Goal: Task Accomplishment & Management: Manage account settings

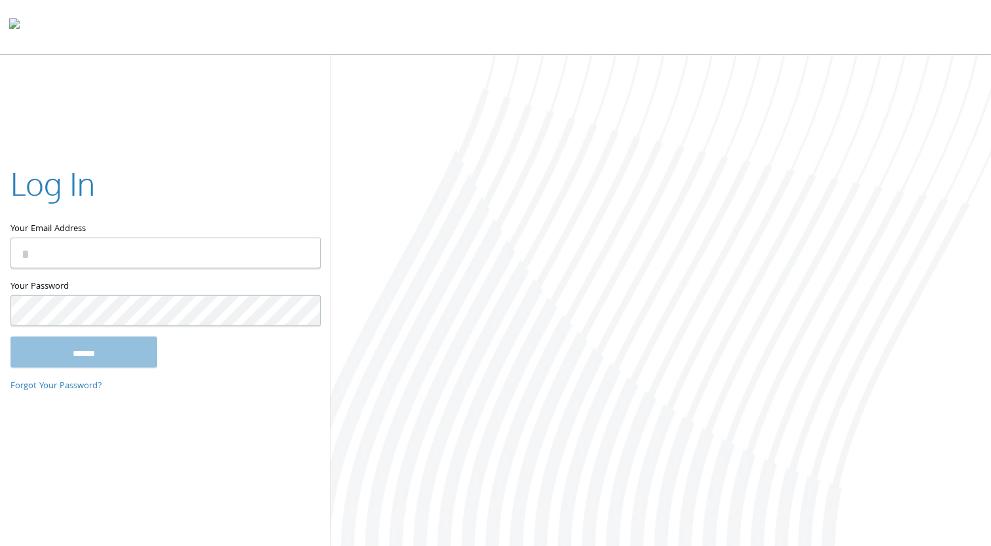
type input "**********"
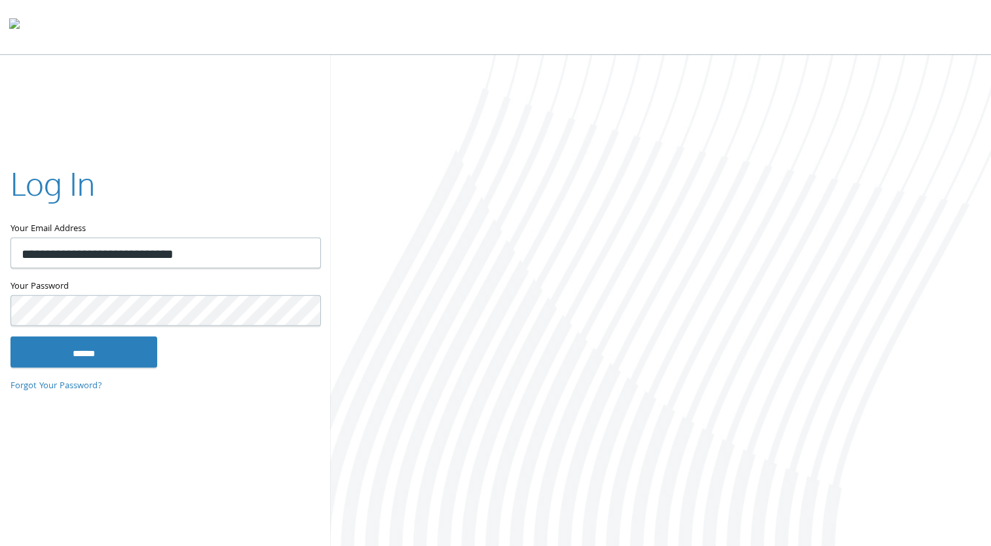
click at [252, 360] on div "******" at bounding box center [164, 351] width 309 height 31
click at [120, 358] on input "******" at bounding box center [83, 351] width 147 height 31
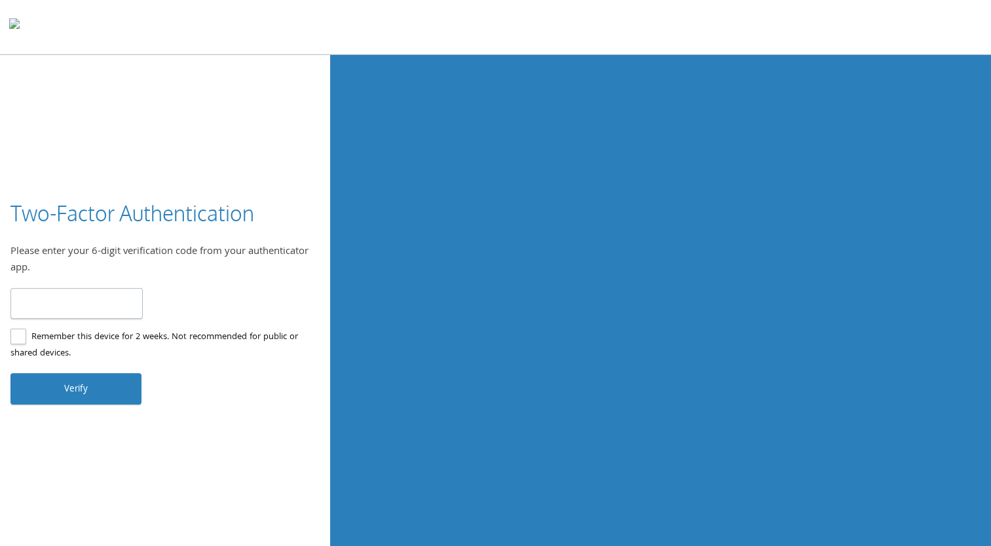
type input "******"
